Goal: Transaction & Acquisition: Purchase product/service

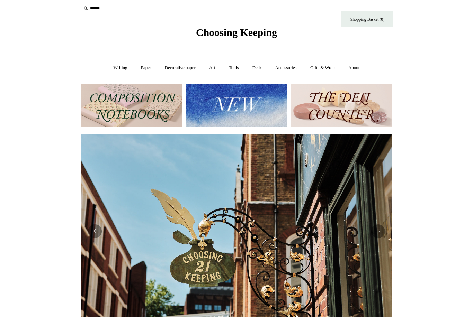
scroll to position [1, 0]
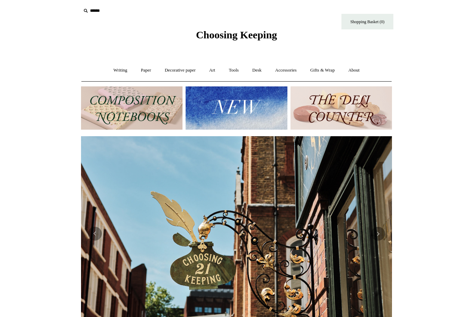
click at [220, 71] on link "Art +" at bounding box center [212, 70] width 18 height 18
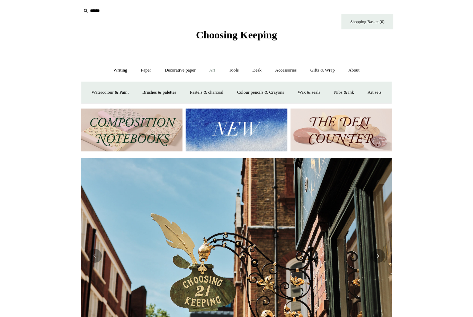
scroll to position [0, 311]
click at [179, 94] on link "Brushes & palettes" at bounding box center [159, 92] width 46 height 18
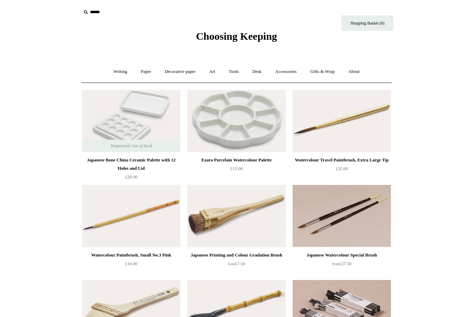
click at [117, 80] on link "Writing +" at bounding box center [120, 72] width 26 height 18
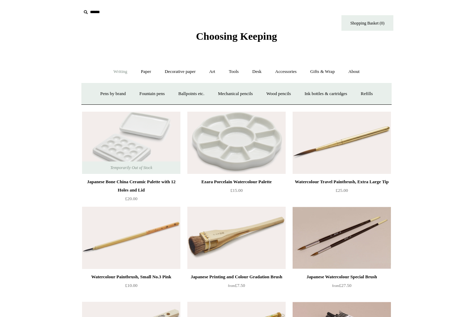
click at [144, 77] on link "Paper +" at bounding box center [146, 72] width 23 height 18
click at [181, 95] on link "📆 Dated Diaries 📆" at bounding box center [182, 94] width 51 height 18
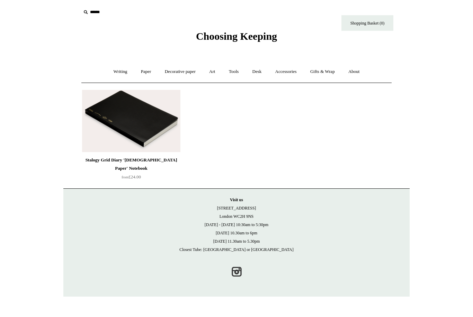
click at [163, 149] on img at bounding box center [131, 121] width 98 height 62
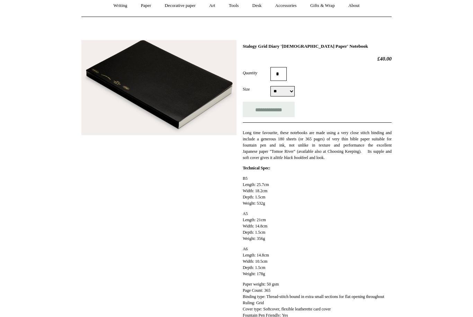
scroll to position [54, 0]
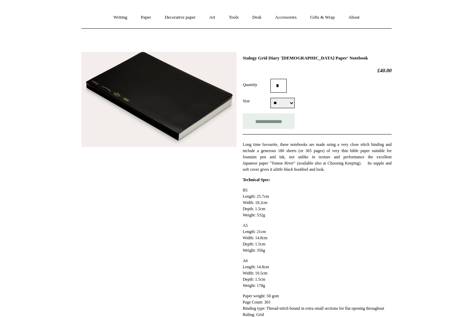
click at [194, 115] on img at bounding box center [158, 100] width 155 height 96
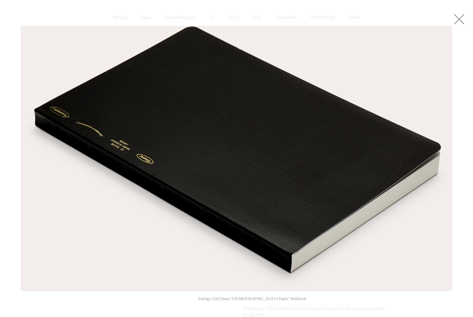
click at [105, 308] on div at bounding box center [236, 209] width 473 height 527
